Goal: Task Accomplishment & Management: Use online tool/utility

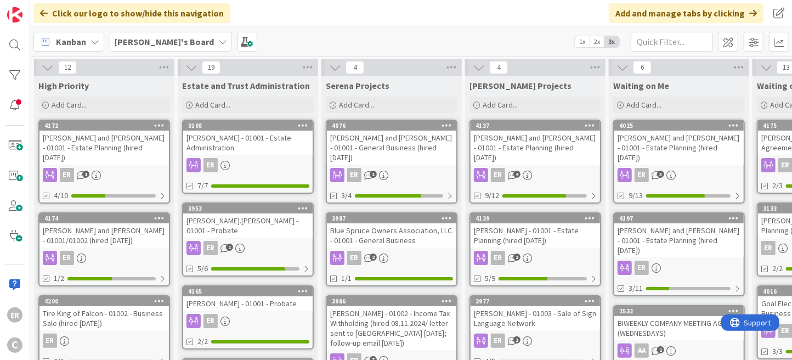
scroll to position [219, 0]
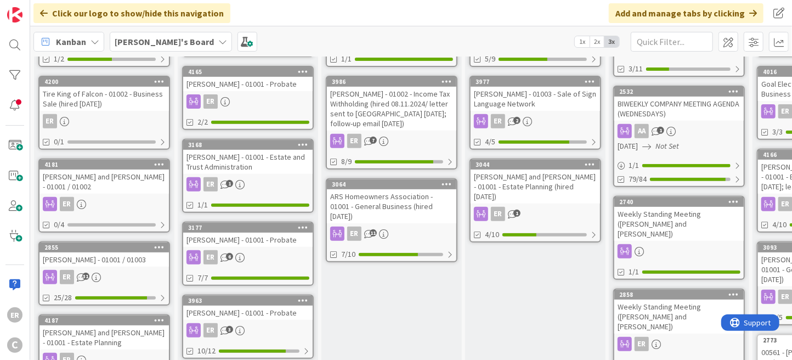
click at [132, 180] on div "[PERSON_NAME] and [PERSON_NAME] - 01001 / 01002" at bounding box center [103, 181] width 129 height 24
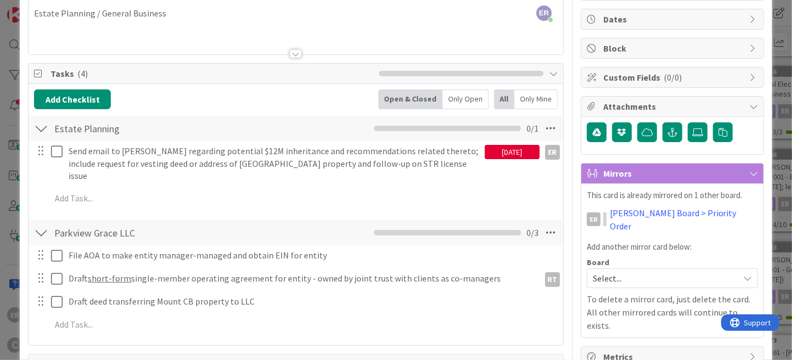
scroll to position [110, 0]
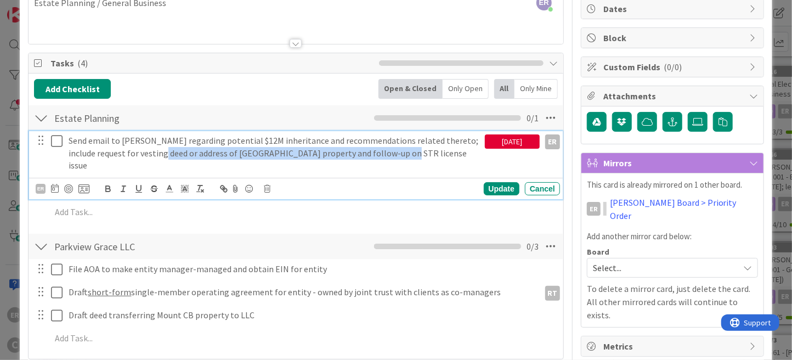
drag, startPoint x: 140, startPoint y: 154, endPoint x: 377, endPoint y: 155, distance: 236.9
click at [377, 155] on p "Send email to [PERSON_NAME] regarding potential $12M inheritance and recommenda…" at bounding box center [274, 152] width 411 height 37
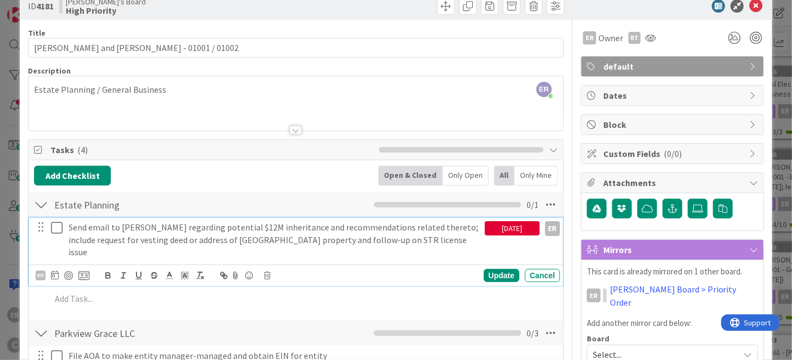
scroll to position [0, 0]
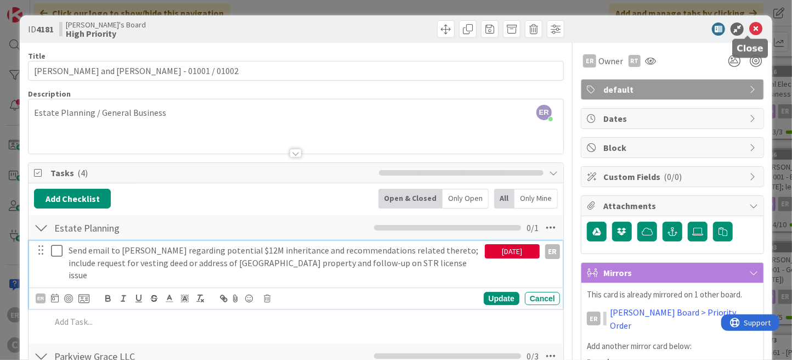
click at [749, 30] on icon at bounding box center [755, 28] width 13 height 13
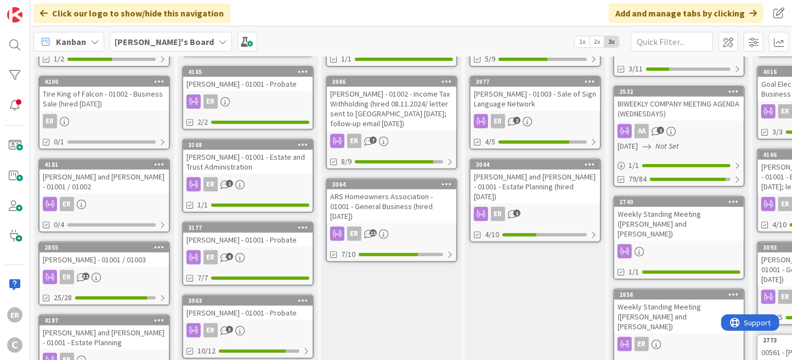
click at [157, 252] on div "[PERSON_NAME] - 01001 / 01003" at bounding box center [103, 259] width 129 height 14
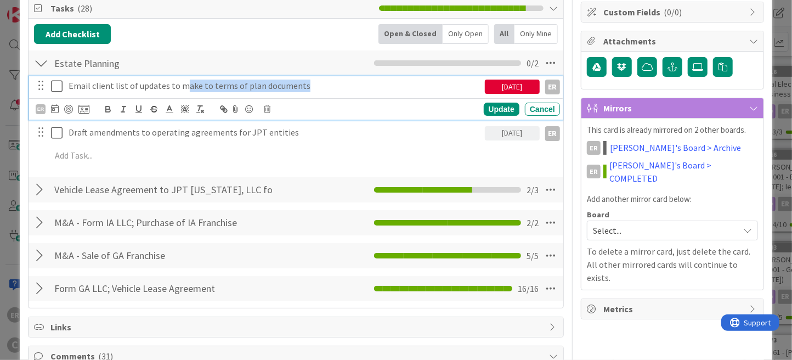
drag, startPoint x: 182, startPoint y: 86, endPoint x: 297, endPoint y: 85, distance: 115.2
click at [297, 85] on p "Email client list of updates to make to terms of plan documents" at bounding box center [274, 86] width 411 height 13
click at [314, 31] on div "Add Checklist Open & Closed Only Open All Only Mine" at bounding box center [296, 34] width 524 height 20
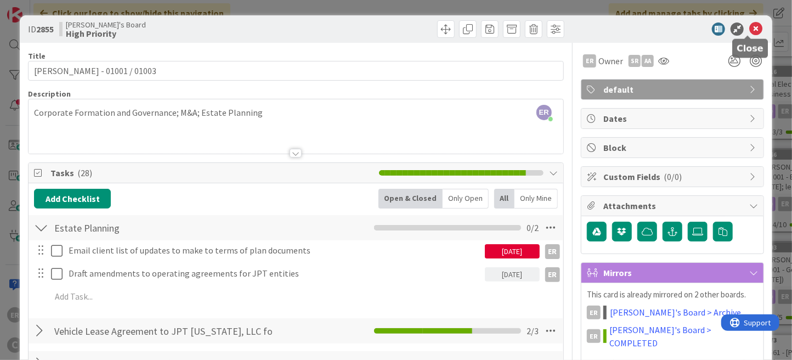
click at [749, 26] on icon at bounding box center [755, 28] width 13 height 13
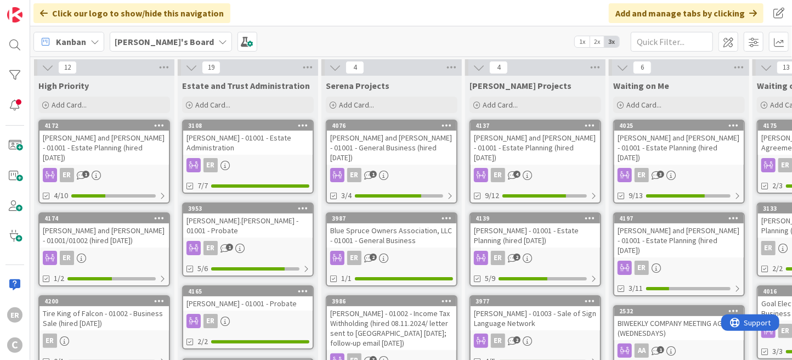
click at [94, 141] on div "[PERSON_NAME] and [PERSON_NAME] - 01001 - Estate Planning (hired [DATE])" at bounding box center [103, 148] width 129 height 34
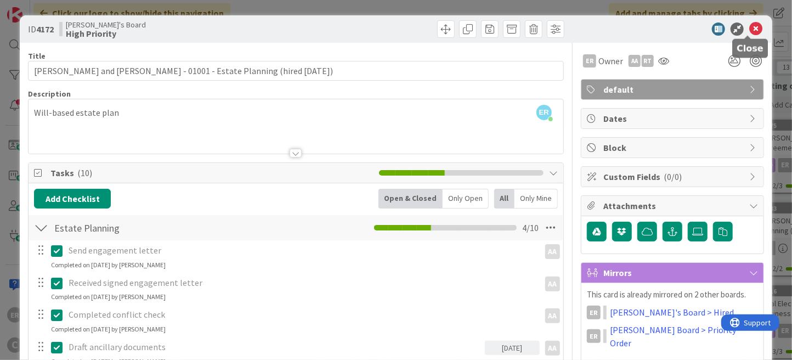
click at [749, 29] on icon at bounding box center [755, 28] width 13 height 13
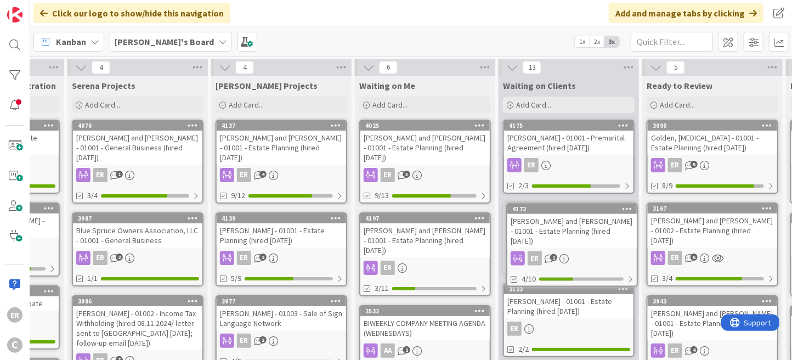
scroll to position [0, 259]
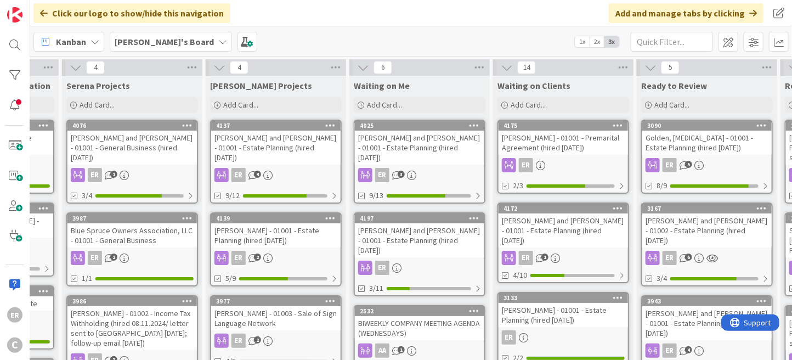
drag, startPoint x: 54, startPoint y: 144, endPoint x: 59, endPoint y: 144, distance: 5.5
click at [605, 228] on div "[PERSON_NAME] and [PERSON_NAME] - 01001 - Estate Planning (hired [DATE])" at bounding box center [563, 230] width 129 height 34
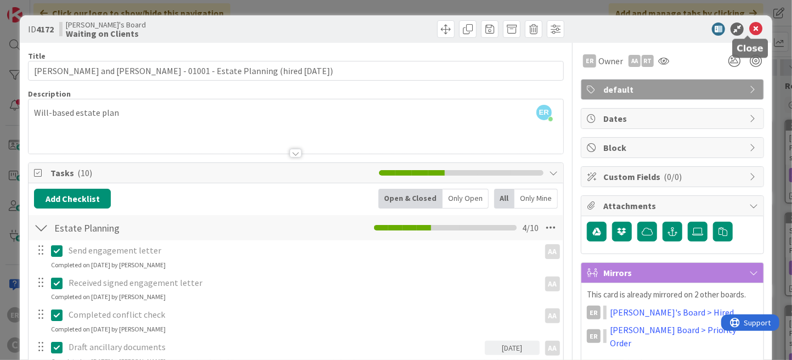
click at [749, 33] on icon at bounding box center [755, 28] width 13 height 13
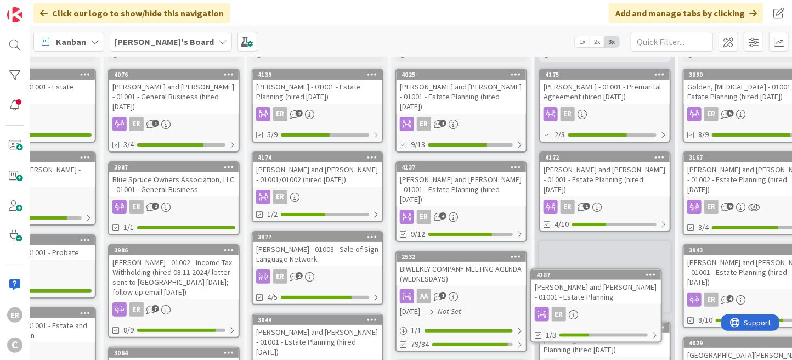
scroll to position [107, 218]
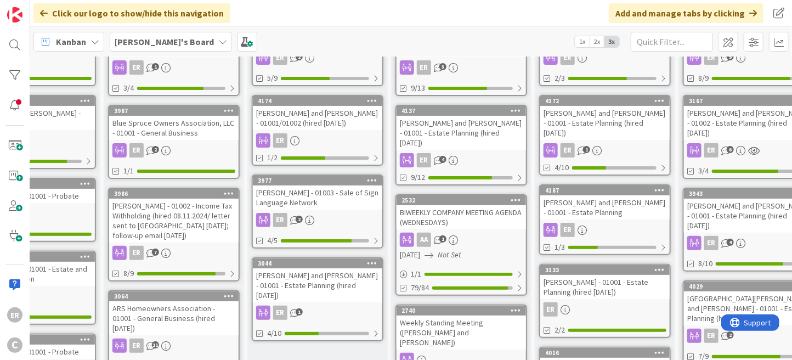
click at [619, 200] on div "[PERSON_NAME] and [PERSON_NAME] - 01001 - Estate Planning" at bounding box center [604, 207] width 129 height 24
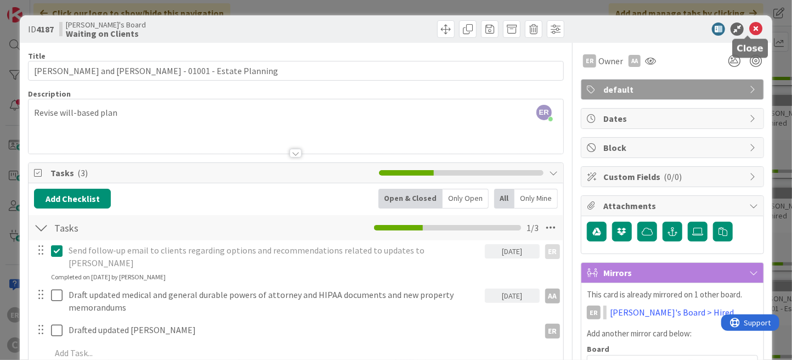
click at [749, 29] on icon at bounding box center [755, 28] width 13 height 13
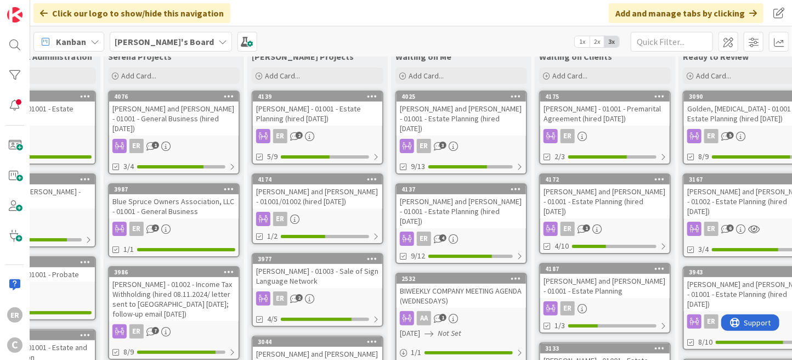
scroll to position [55, 218]
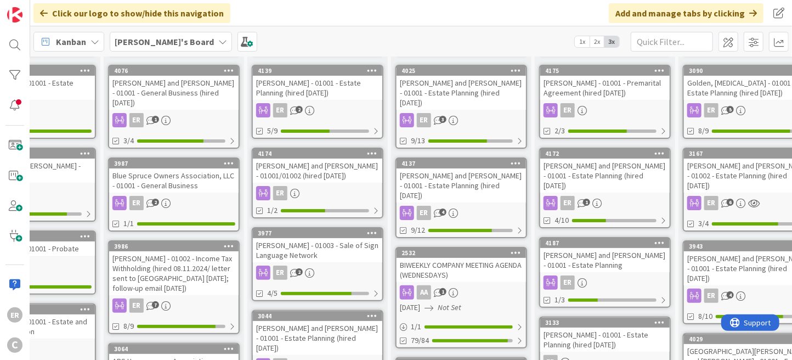
click at [626, 251] on div "[PERSON_NAME] and [PERSON_NAME] - 01001 - Estate Planning" at bounding box center [604, 260] width 129 height 24
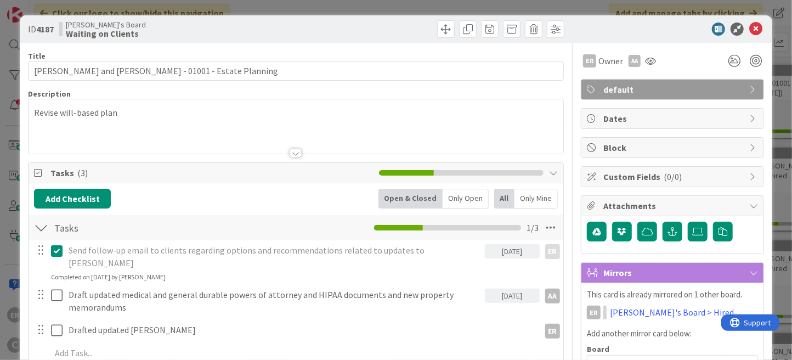
click at [168, 108] on p "Revise will-based plan" at bounding box center [296, 112] width 524 height 13
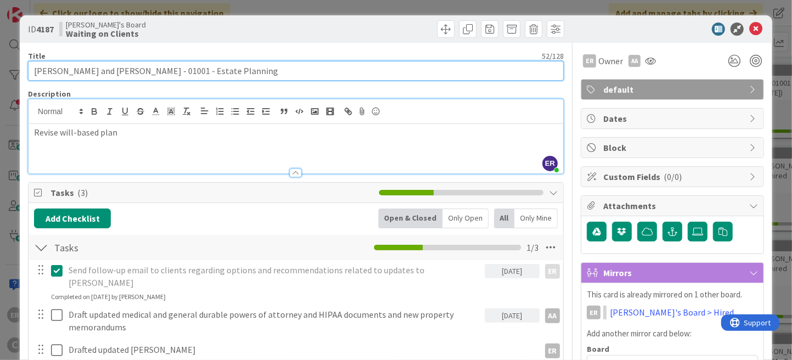
click at [242, 71] on input "[PERSON_NAME] and [PERSON_NAME] - 01001 - Estate Planning" at bounding box center [296, 71] width 536 height 20
type input "[PERSON_NAME] and [PERSON_NAME] - 01001 - Estate Planning (hired [DATE])"
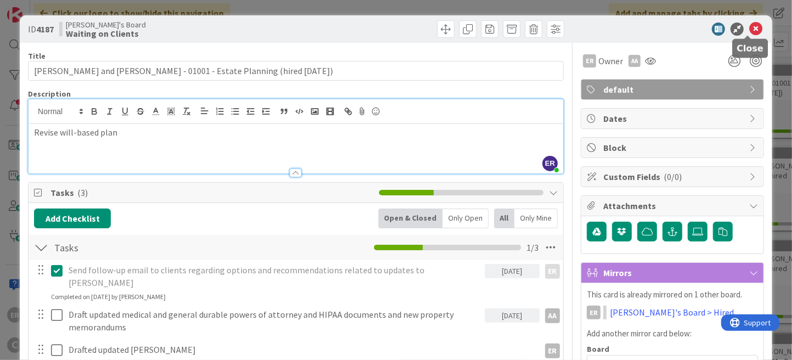
click at [749, 25] on icon at bounding box center [755, 28] width 13 height 13
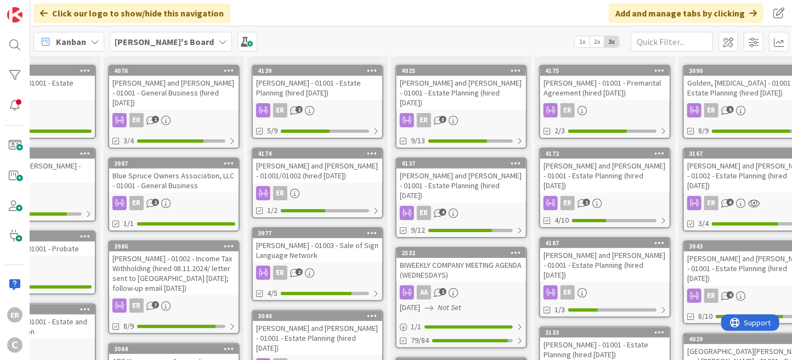
click at [609, 179] on div "[PERSON_NAME] and [PERSON_NAME] - 01001 - Estate Planning (hired [DATE])" at bounding box center [604, 175] width 129 height 34
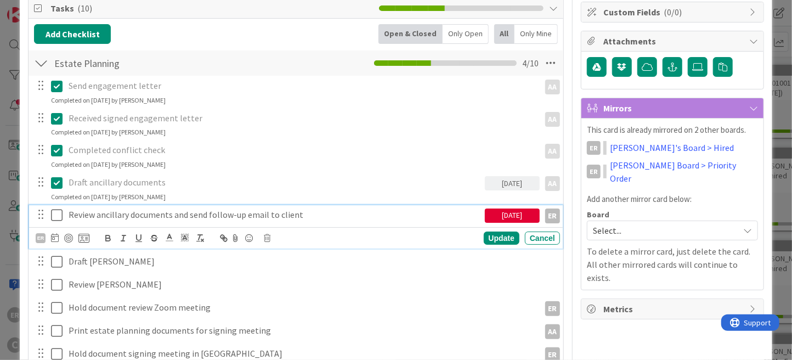
click at [57, 218] on icon at bounding box center [57, 214] width 12 height 13
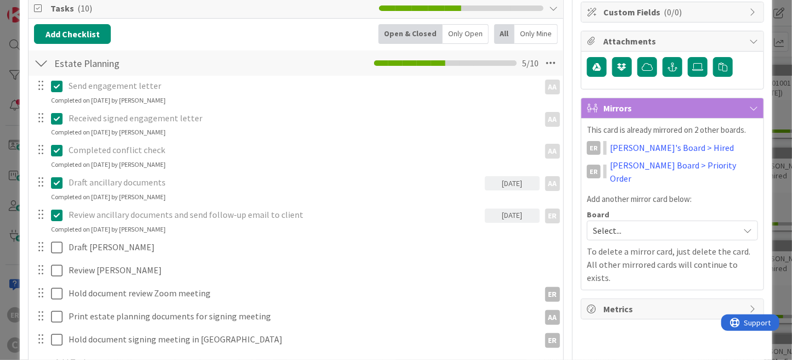
click at [96, 219] on p "Review ancillary documents and send follow-up email to client" at bounding box center [274, 214] width 411 height 13
click at [60, 214] on icon at bounding box center [57, 214] width 12 height 13
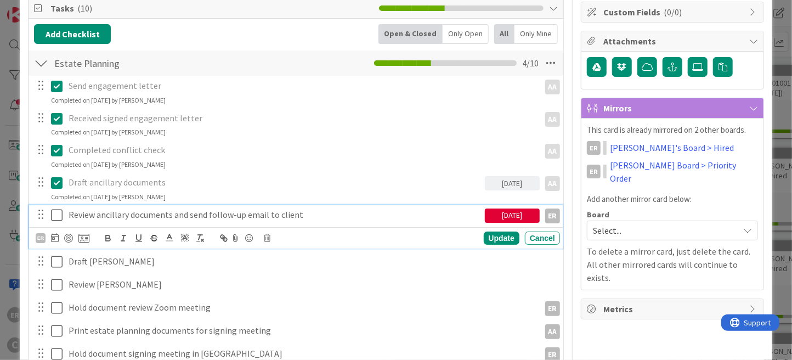
click at [96, 216] on p "Review ancillary documents and send follow-up email to client" at bounding box center [274, 214] width 411 height 13
click at [57, 215] on icon at bounding box center [57, 214] width 12 height 13
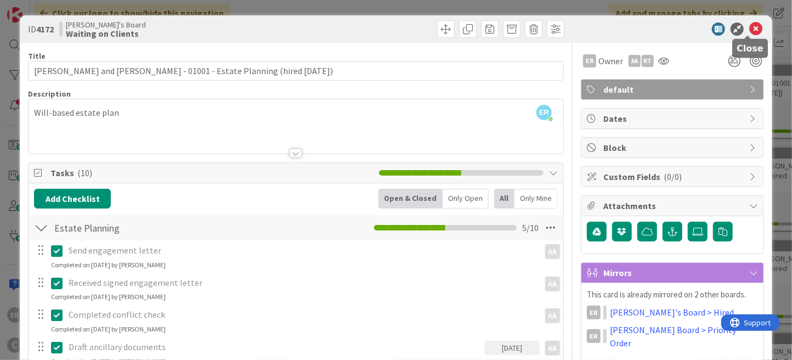
click at [749, 31] on icon at bounding box center [755, 28] width 13 height 13
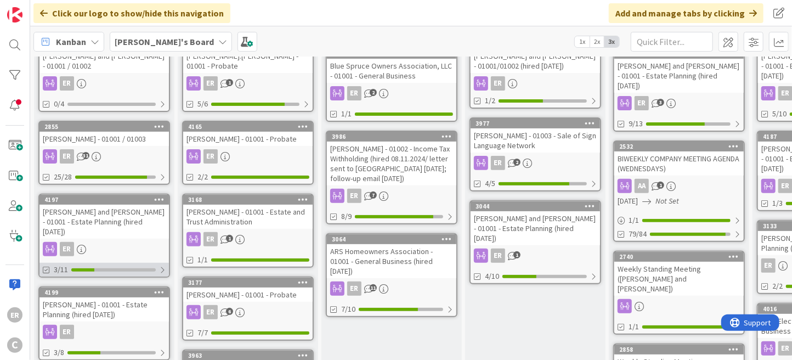
scroll to position [219, 0]
